Goal: Navigation & Orientation: Find specific page/section

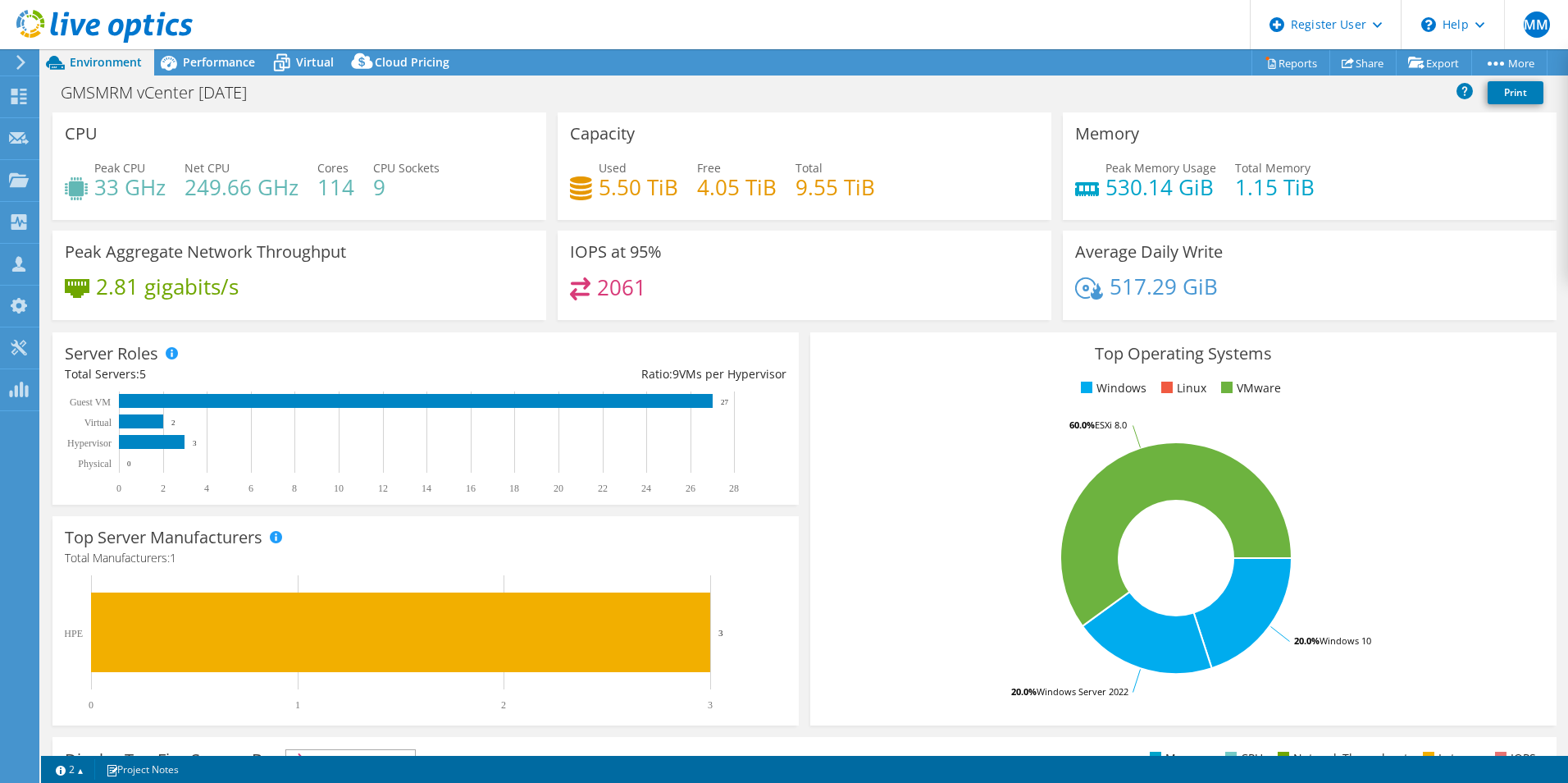
select select "USD"
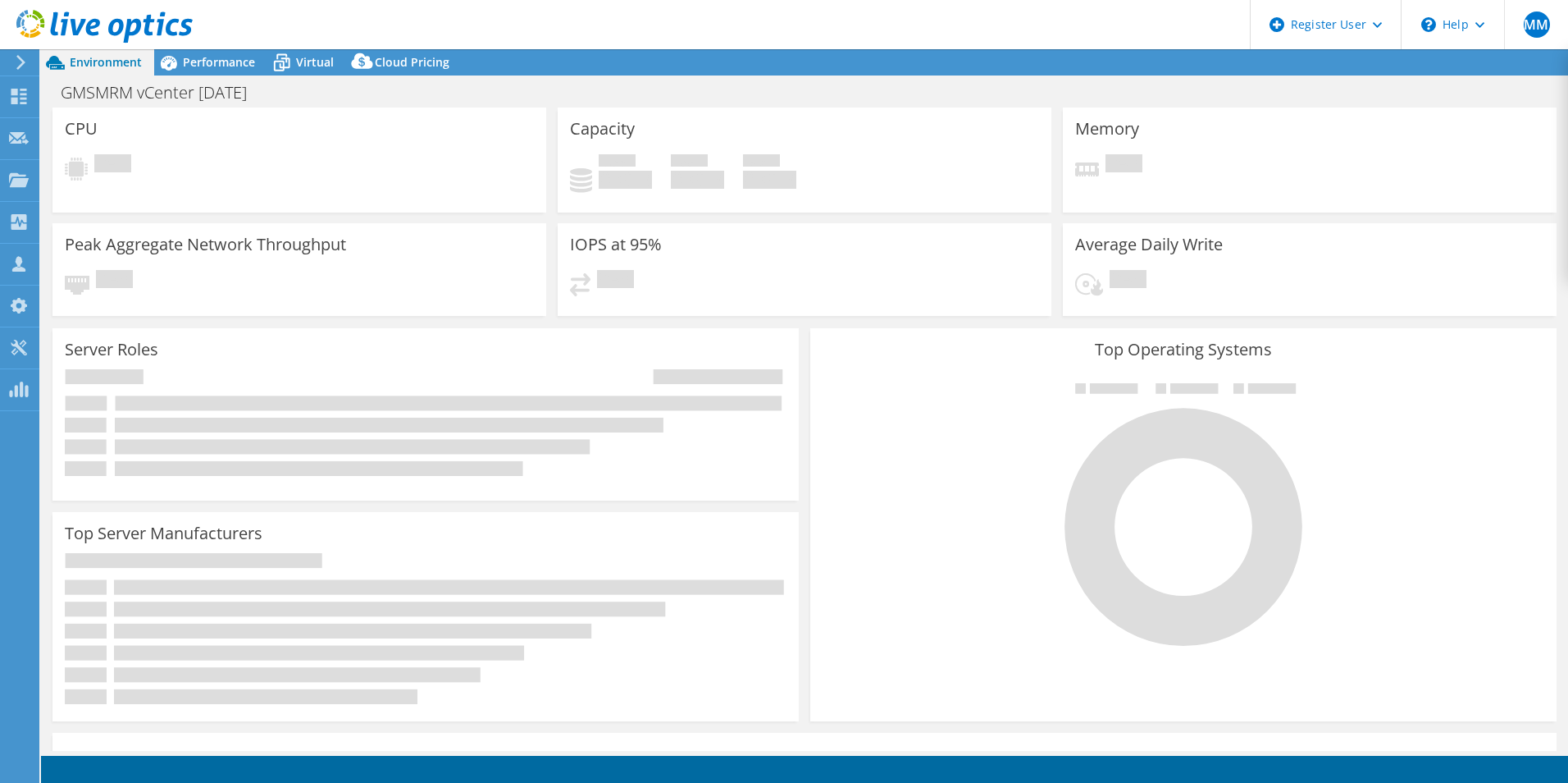
select select "USD"
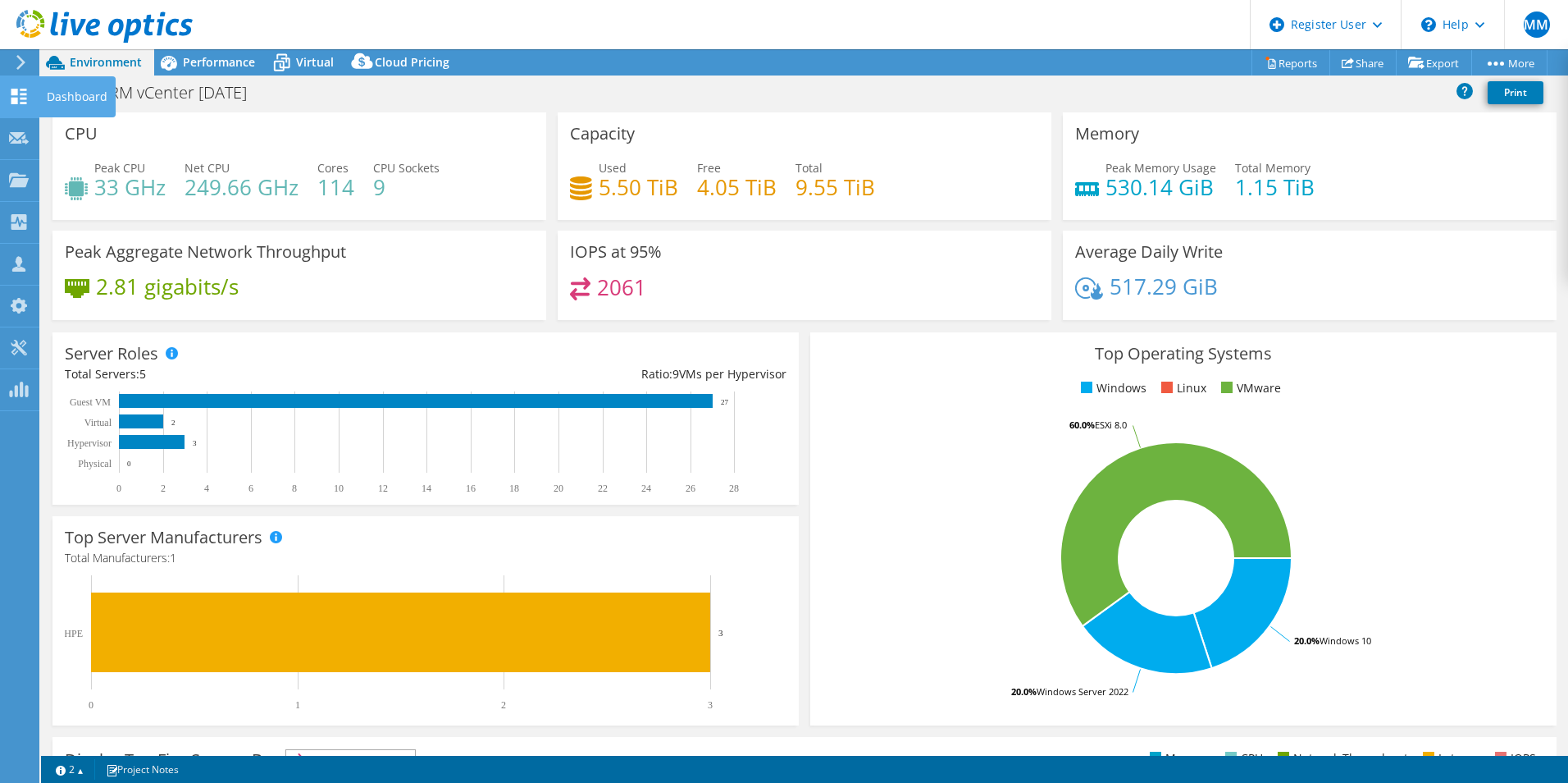
click at [41, 93] on div "Dashboard" at bounding box center [77, 96] width 77 height 41
